Goal: Transaction & Acquisition: Purchase product/service

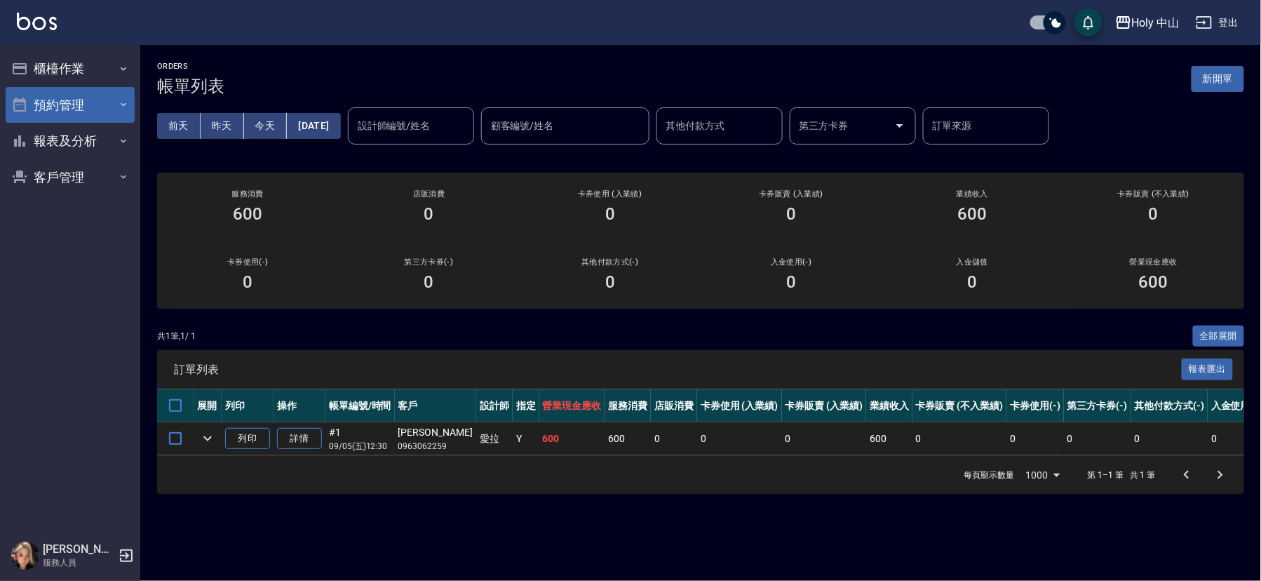
click at [103, 105] on button "預約管理" at bounding box center [70, 105] width 129 height 36
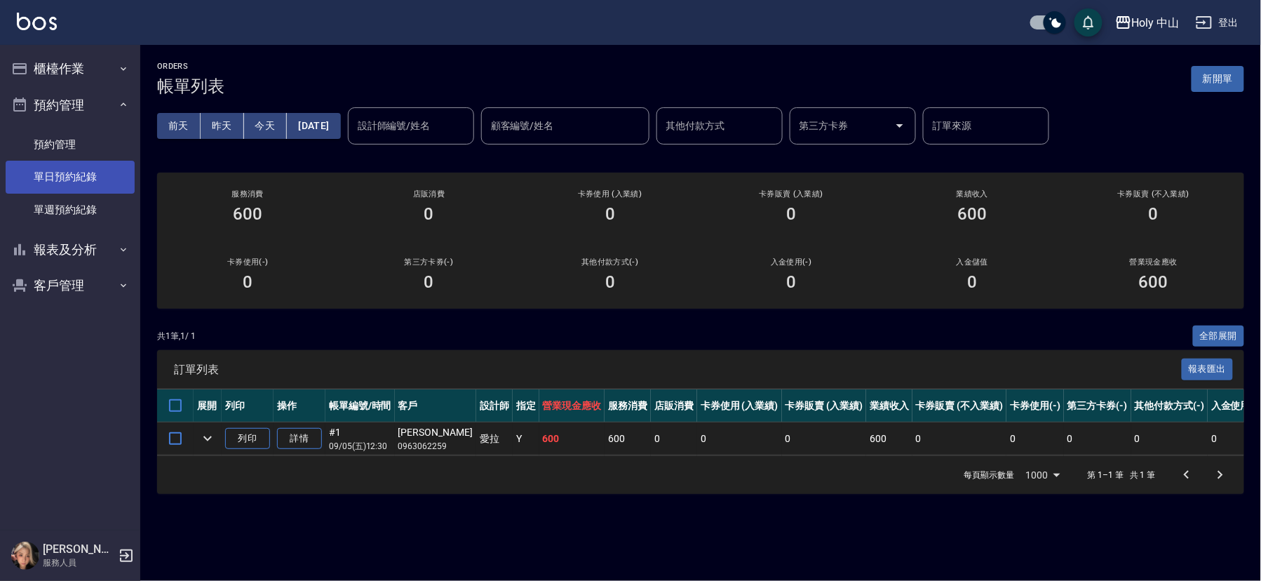
click at [60, 168] on link "單日預約紀錄" at bounding box center [70, 177] width 129 height 32
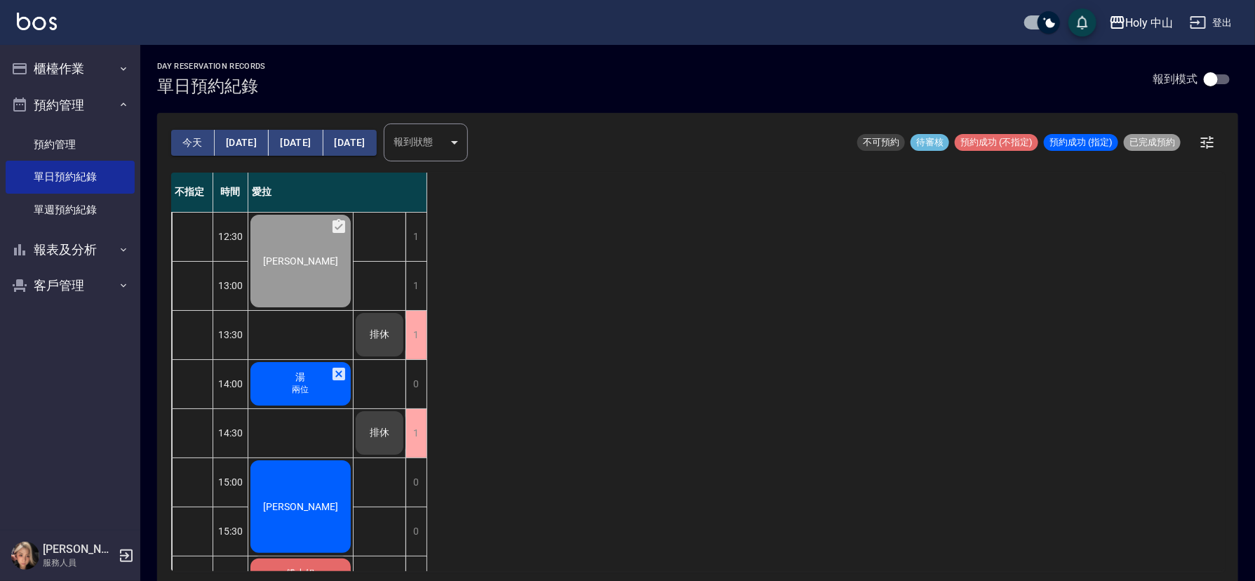
click at [322, 391] on div "湯 兩位" at bounding box center [300, 384] width 105 height 48
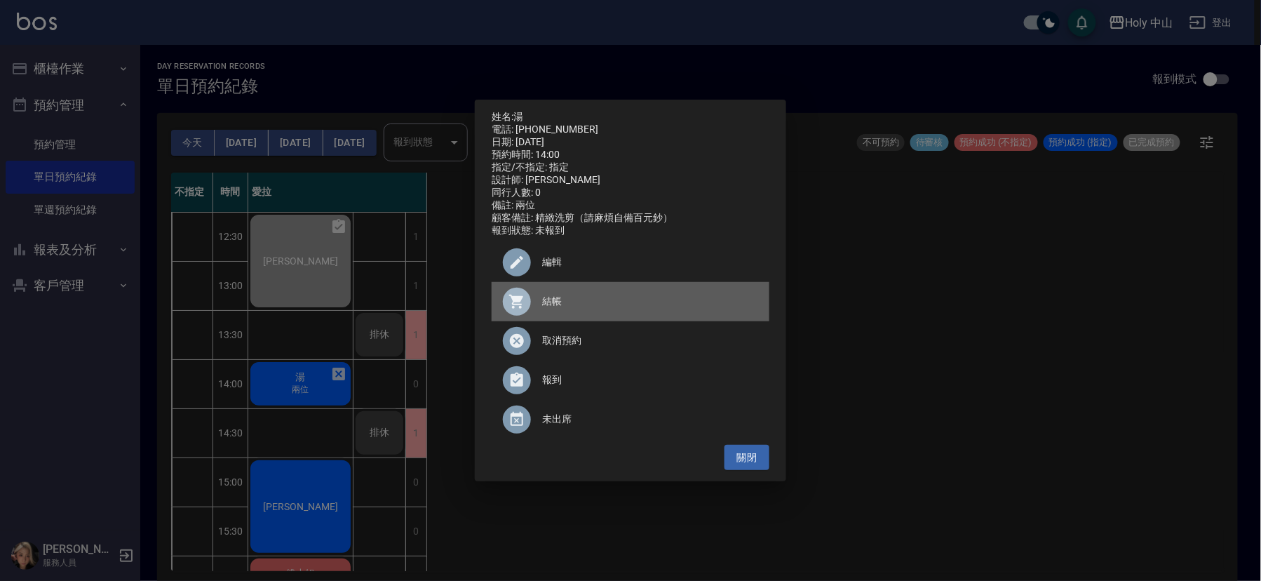
click at [553, 309] on span "結帳" at bounding box center [650, 301] width 216 height 15
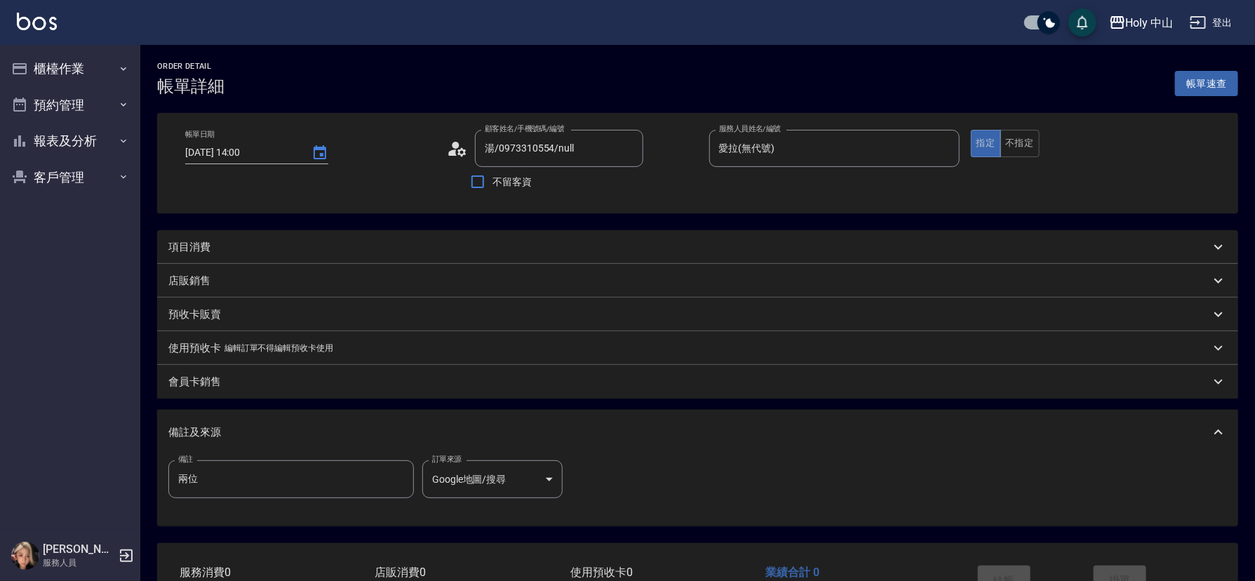
click at [244, 247] on div "項目消費" at bounding box center [689, 247] width 1042 height 15
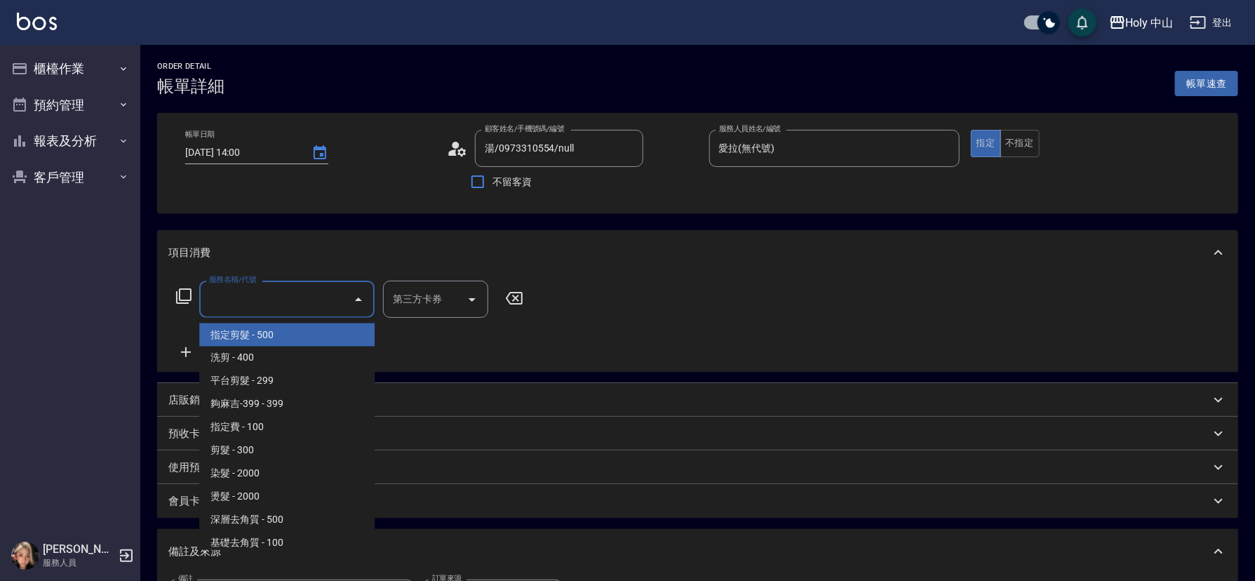
click at [250, 293] on input "服務名稱/代號" at bounding box center [277, 299] width 142 height 25
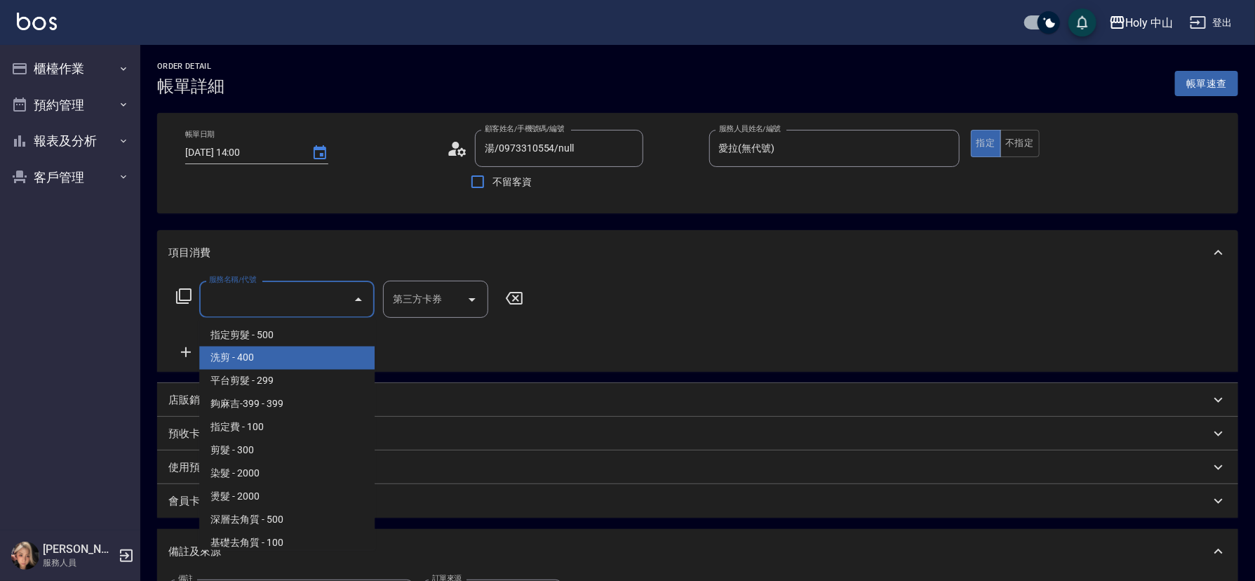
click at [243, 356] on span "洗剪 - 400" at bounding box center [286, 358] width 175 height 23
type input "洗剪(3)"
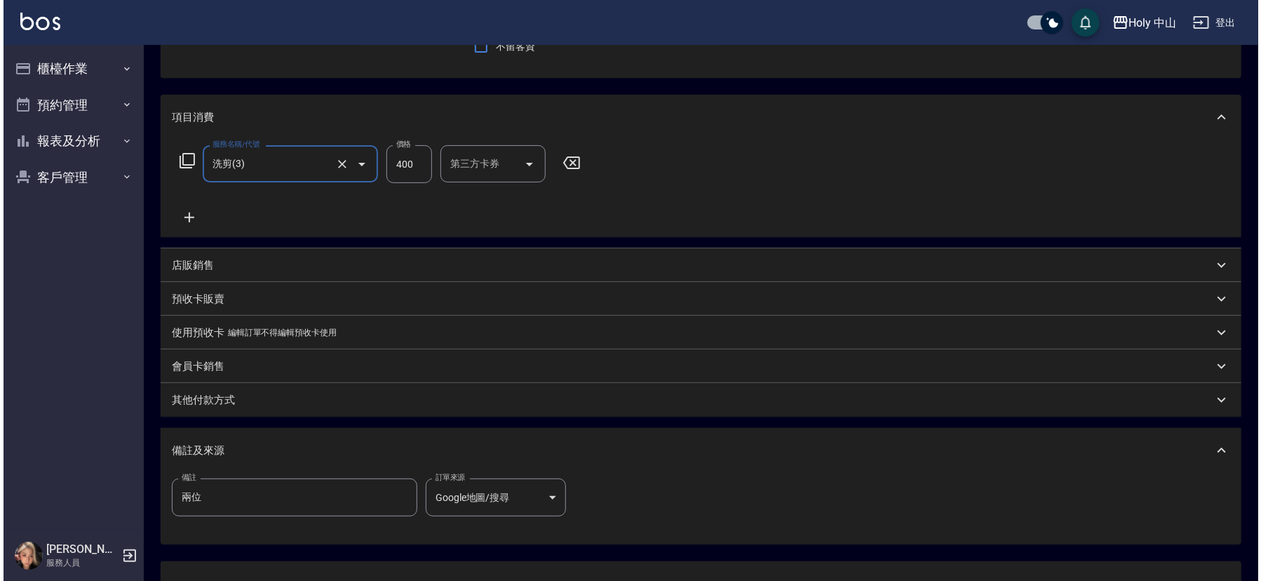
scroll to position [249, 0]
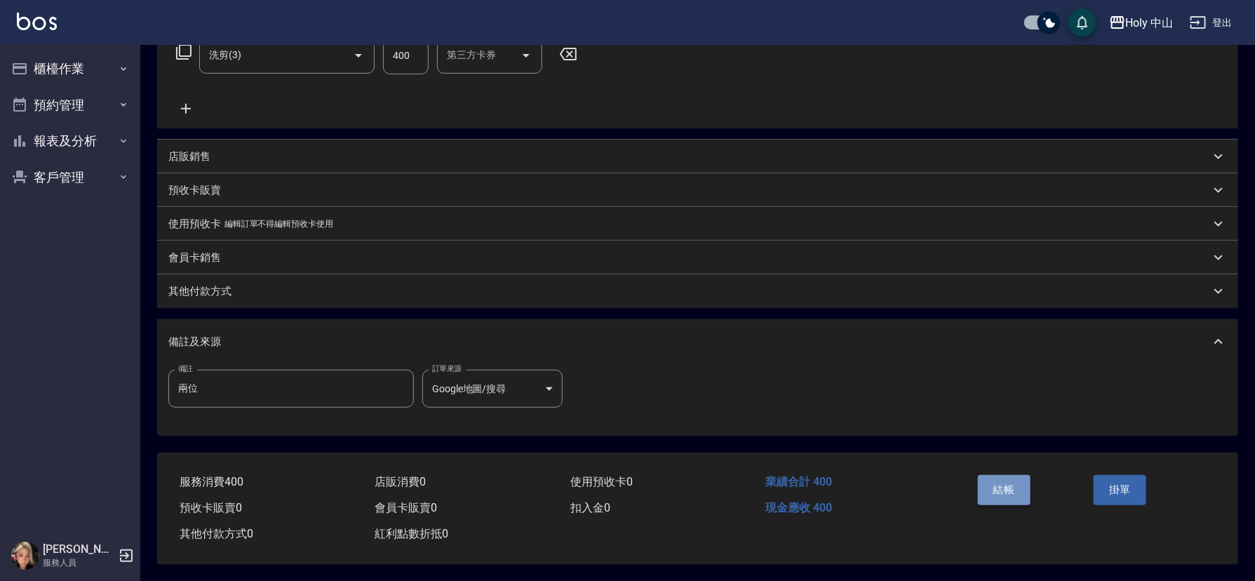
click at [989, 477] on button "結帳" at bounding box center [1004, 489] width 53 height 29
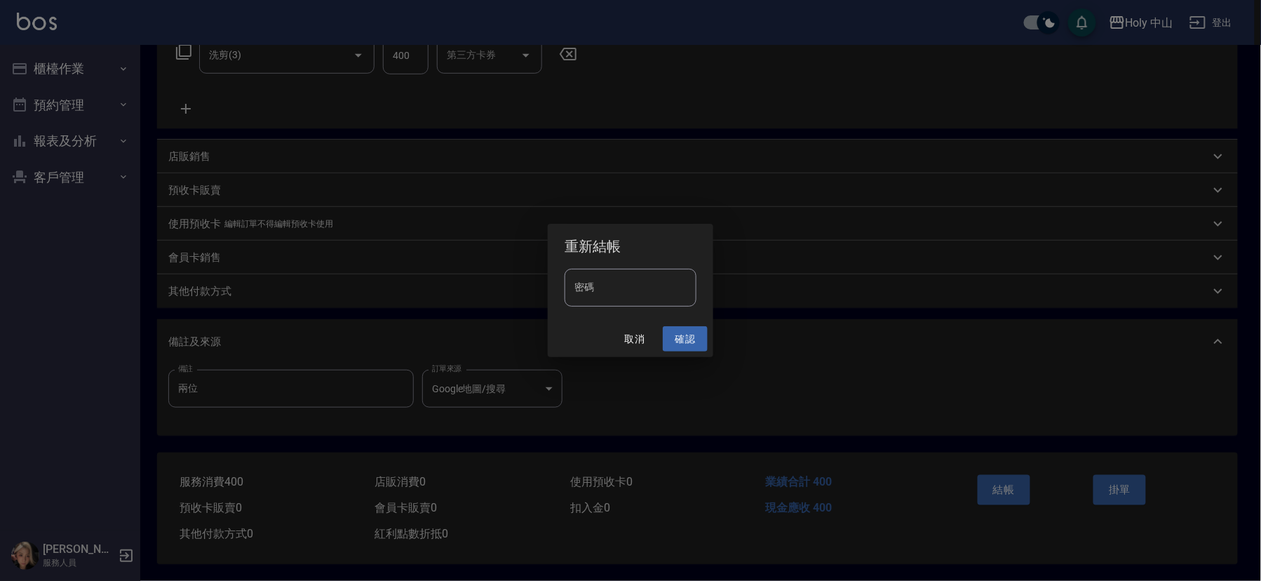
click at [685, 335] on button "確認" at bounding box center [685, 339] width 45 height 26
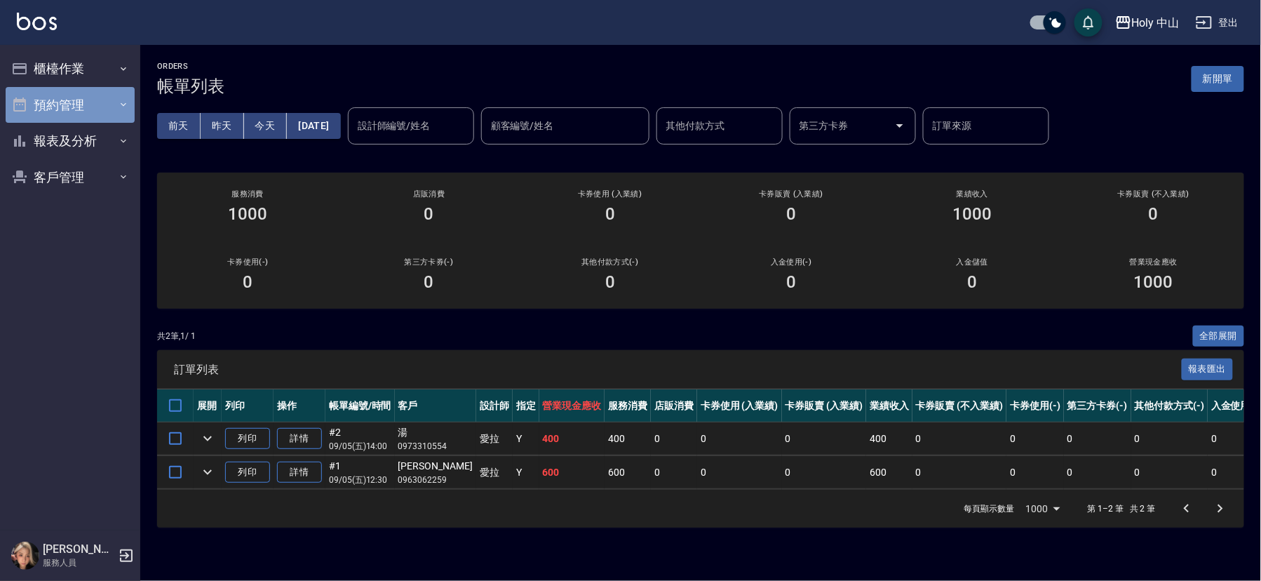
drag, startPoint x: 75, startPoint y: 103, endPoint x: 65, endPoint y: 111, distance: 12.5
click at [74, 103] on button "預約管理" at bounding box center [70, 105] width 129 height 36
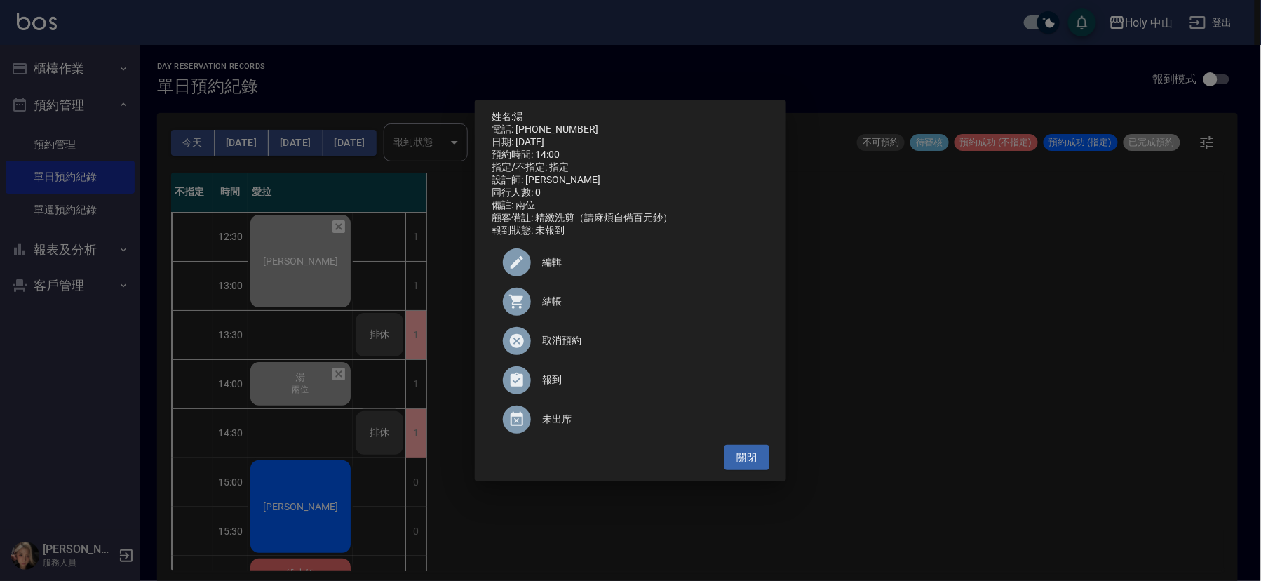
click at [897, 312] on div "姓名: 湯 電話: 0973310554 日期: 2025/09/05 預約時間: 14:00 指定/不指定: 指定 設計師: 愛拉 同行人數: 0 備註: …" at bounding box center [630, 290] width 1261 height 581
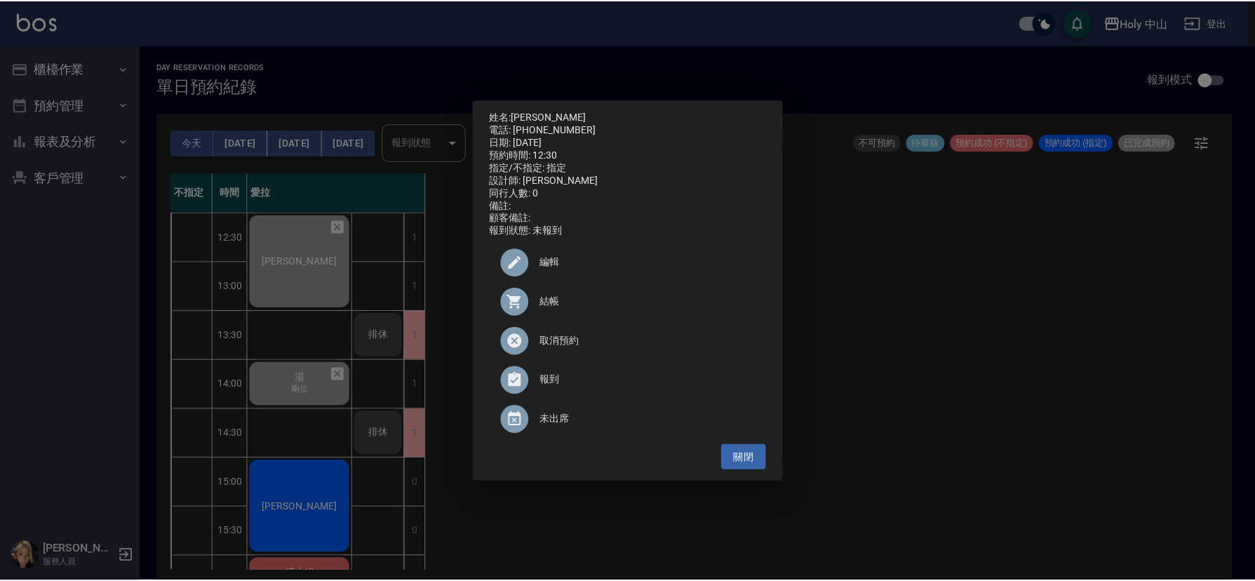
scroll to position [4, 0]
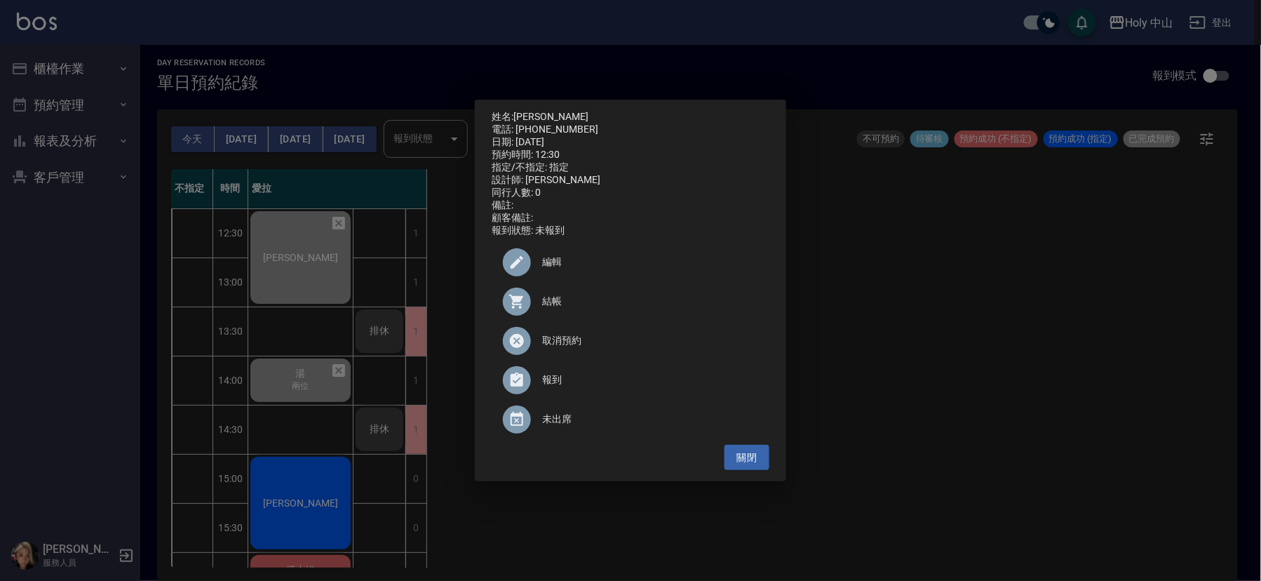
click at [1057, 393] on div "姓名: 馮彥儒 電話: 0963062259 日期: 2025/09/05 預約時間: 12:30 指定/不指定: 指定 設計師: 愛拉 同行人數: 0 備註…" at bounding box center [630, 290] width 1261 height 581
